Goal: Information Seeking & Learning: Learn about a topic

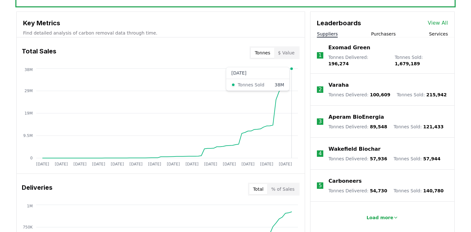
scroll to position [208, 0]
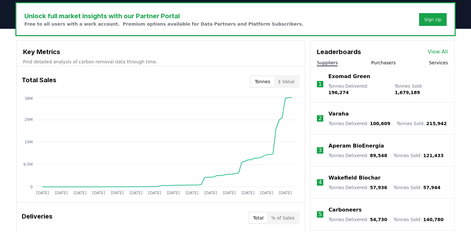
click at [342, 110] on p "Varaha" at bounding box center [339, 114] width 20 height 8
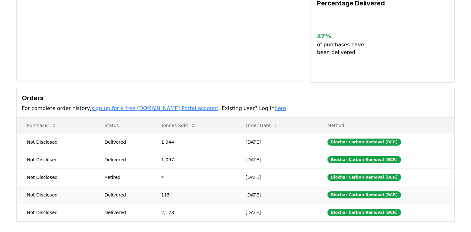
scroll to position [117, 0]
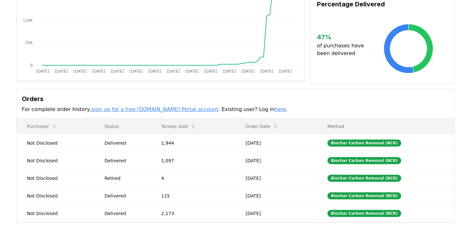
click at [165, 106] on link "sign up for a free CDR.fyi Portal account" at bounding box center [155, 109] width 127 height 6
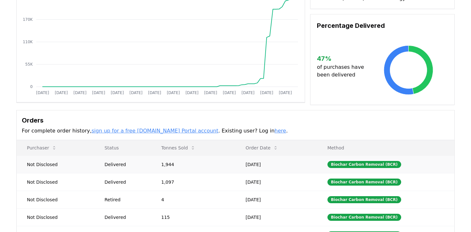
scroll to position [0, 0]
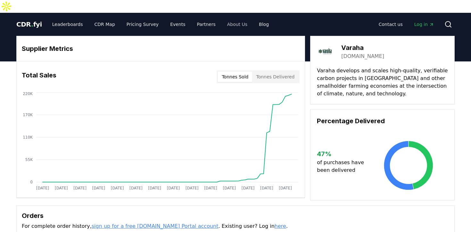
click at [228, 19] on link "About Us" at bounding box center [237, 25] width 30 height 12
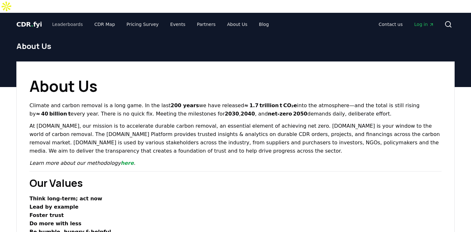
click at [57, 19] on link "Leaderboards" at bounding box center [67, 25] width 41 height 12
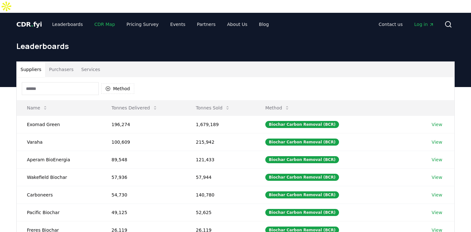
click at [97, 19] on link "CDR Map" at bounding box center [104, 25] width 31 height 12
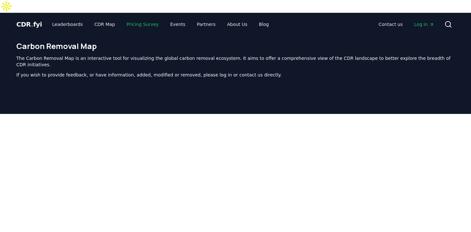
click at [132, 19] on link "Pricing Survey" at bounding box center [142, 25] width 42 height 12
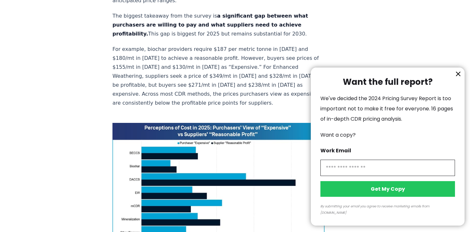
scroll to position [448, 0]
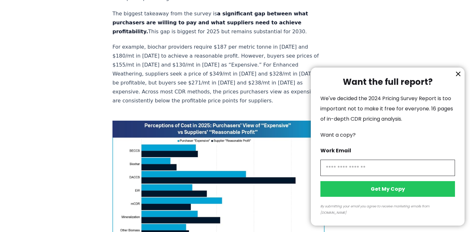
click at [456, 78] on icon "information" at bounding box center [458, 74] width 8 height 8
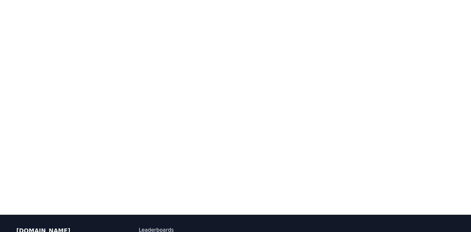
scroll to position [1485, 0]
